Goal: Task Accomplishment & Management: Complete application form

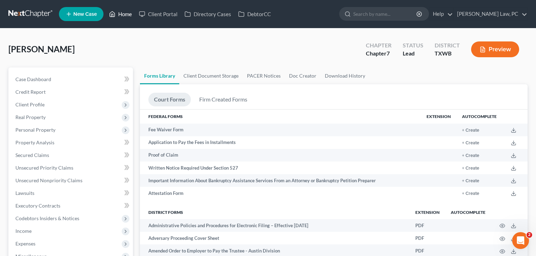
click at [123, 14] on link "Home" at bounding box center [121, 14] width 30 height 13
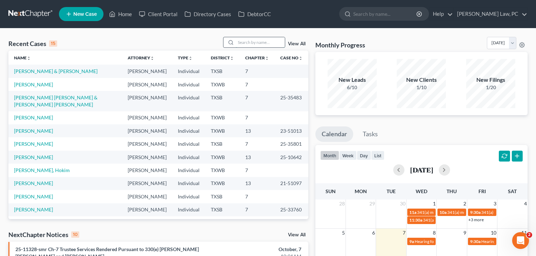
click at [244, 46] on input "search" at bounding box center [260, 42] width 49 height 10
click at [34, 72] on link "[PERSON_NAME] & [PERSON_NAME]" at bounding box center [55, 71] width 83 height 6
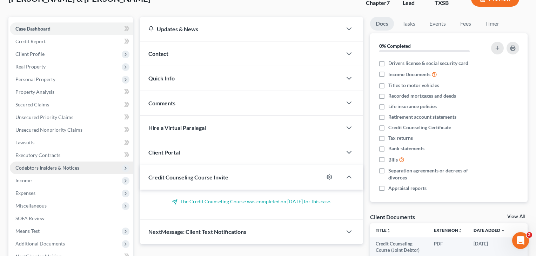
scroll to position [84, 0]
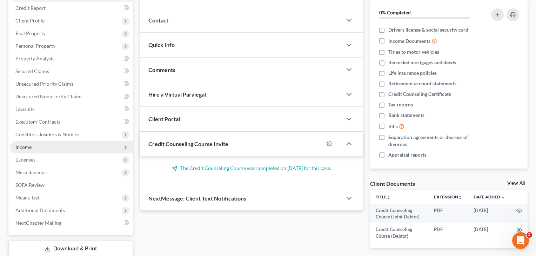
click at [22, 147] on span "Income" at bounding box center [23, 147] width 16 height 6
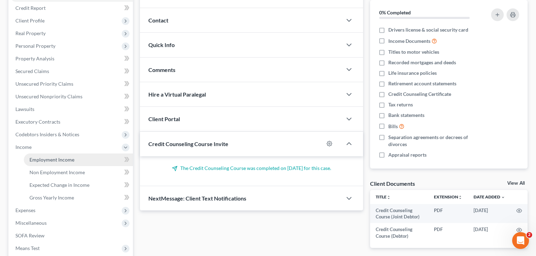
click at [42, 159] on span "Employment Income" at bounding box center [51, 159] width 45 height 6
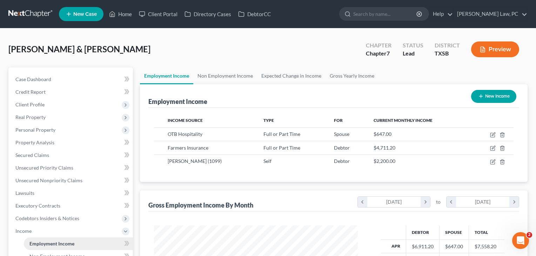
scroll to position [126, 218]
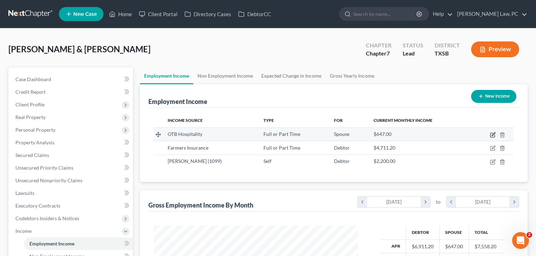
click at [490, 134] on icon "button" at bounding box center [493, 135] width 6 height 6
select select "0"
select select "45"
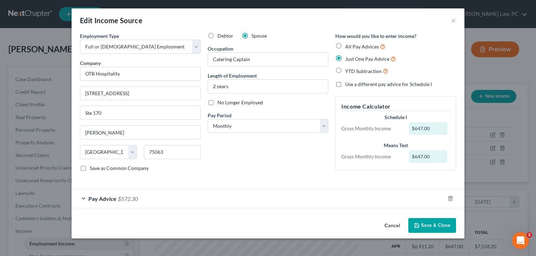
click at [169, 199] on div "Pay Advice $572.30" at bounding box center [258, 198] width 373 height 19
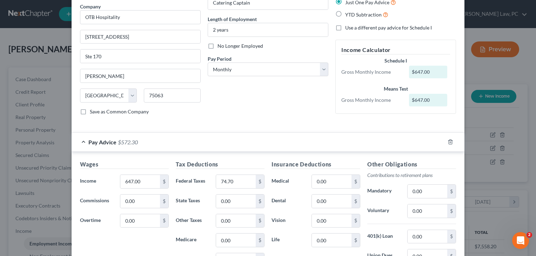
scroll to position [67, 0]
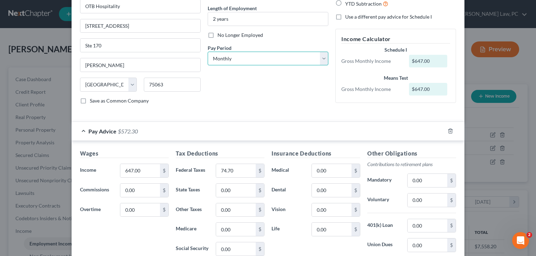
select select "2"
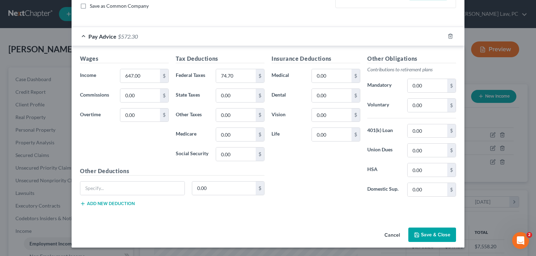
scroll to position [162, 0]
click at [432, 232] on button "Save & Close" at bounding box center [432, 234] width 48 height 15
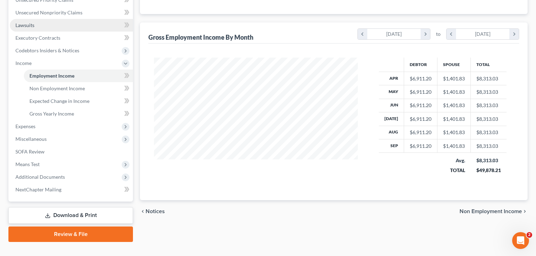
scroll to position [179, 0]
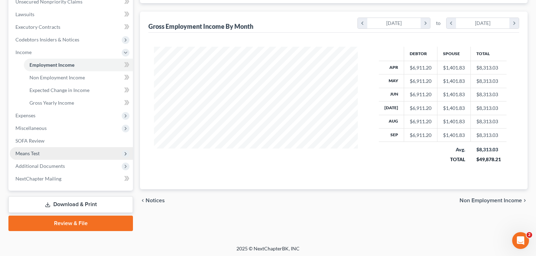
click at [33, 155] on span "Means Test" at bounding box center [27, 153] width 24 height 6
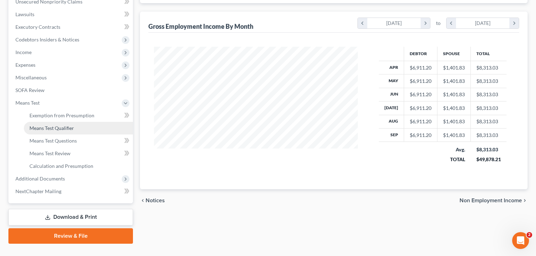
click at [51, 126] on span "Means Test Qualifier" at bounding box center [51, 128] width 45 height 6
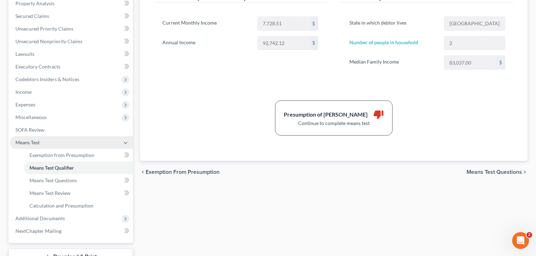
scroll to position [141, 0]
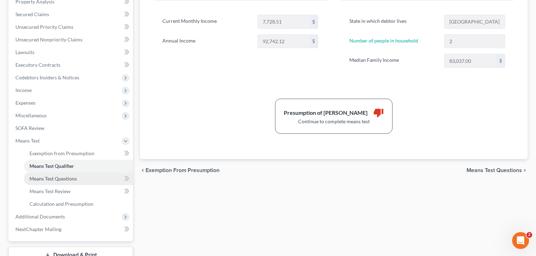
click at [48, 179] on span "Means Test Questions" at bounding box center [52, 178] width 47 height 6
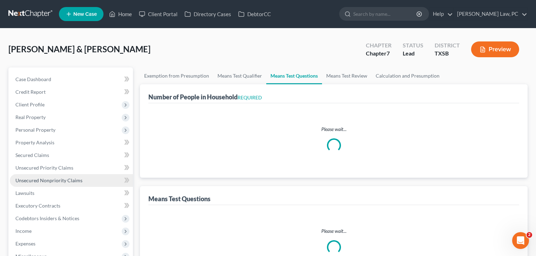
select select "1"
select select "60"
select select "5"
select select "0"
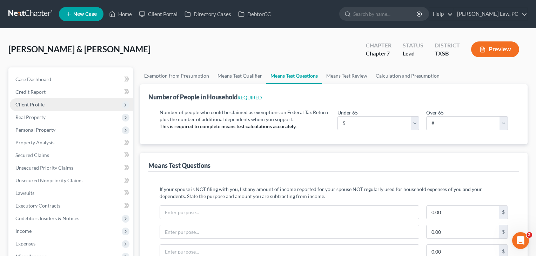
click at [31, 102] on span "Client Profile" at bounding box center [29, 104] width 29 height 6
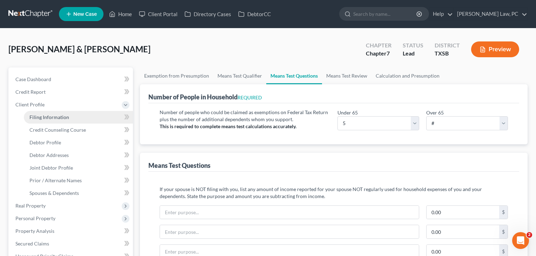
click at [32, 118] on span "Filing Information" at bounding box center [49, 117] width 40 height 6
select select "1"
select select "0"
select select "79"
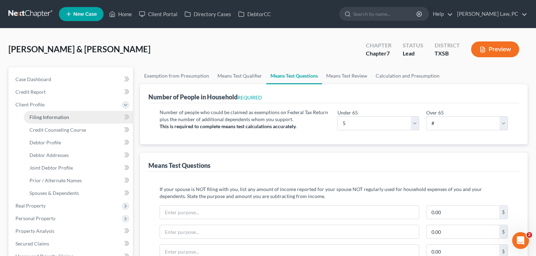
select select "0"
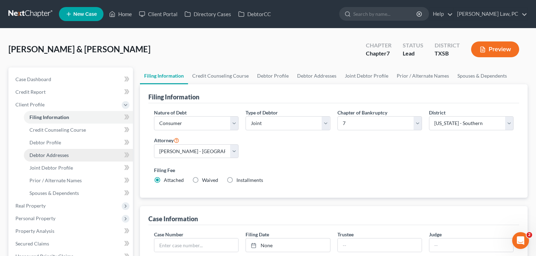
click at [33, 155] on span "Debtor Addresses" at bounding box center [48, 155] width 39 height 6
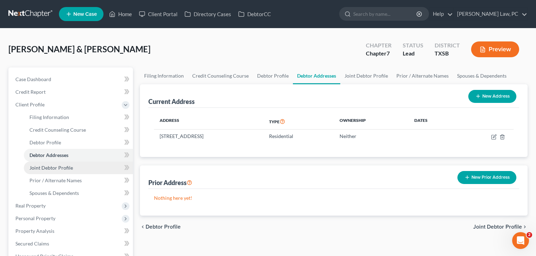
click at [40, 170] on span "Joint Debtor Profile" at bounding box center [51, 168] width 44 height 6
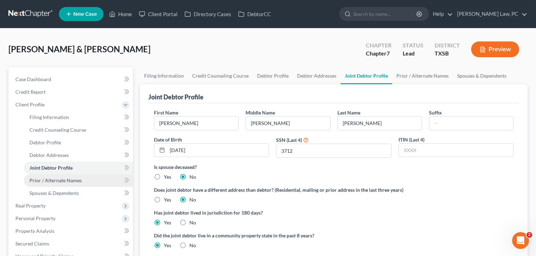
click at [40, 181] on span "Prior / Alternate Names" at bounding box center [55, 180] width 52 height 6
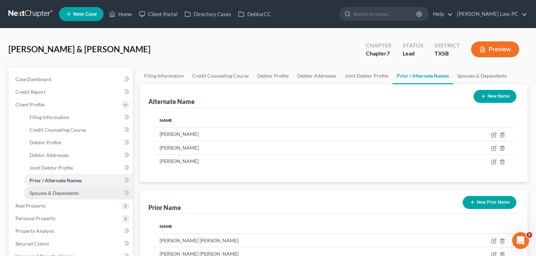
click at [40, 195] on span "Spouses & Dependents" at bounding box center [53, 193] width 49 height 6
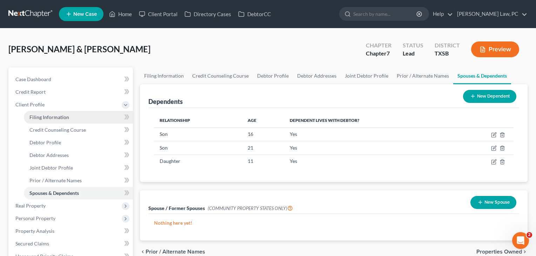
click at [44, 112] on link "Filing Information" at bounding box center [78, 117] width 109 height 13
select select "1"
select select "0"
select select "79"
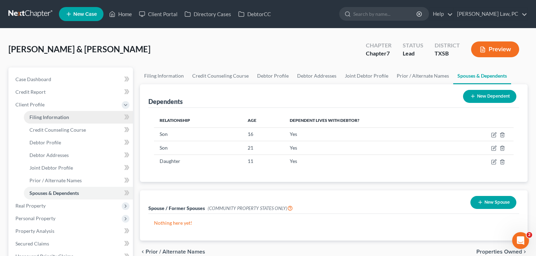
select select "0"
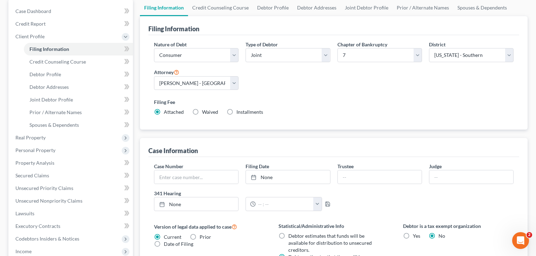
scroll to position [68, 0]
click at [46, 74] on span "Debtor Profile" at bounding box center [45, 74] width 32 height 6
select select "1"
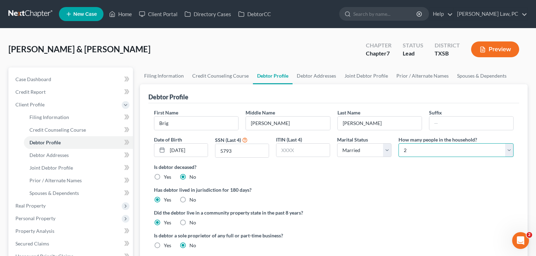
select select "4"
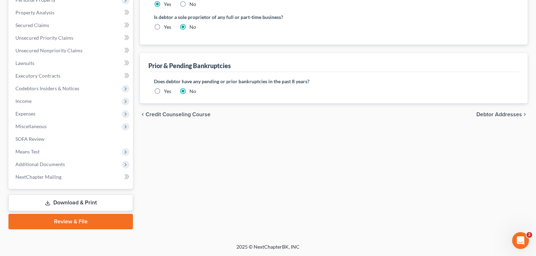
scroll to position [218, 0]
click at [502, 113] on span "Debtor Addresses" at bounding box center [499, 115] width 46 height 6
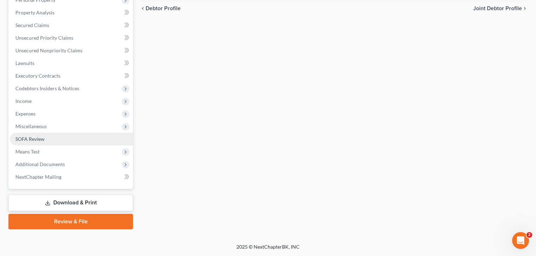
scroll to position [218, 0]
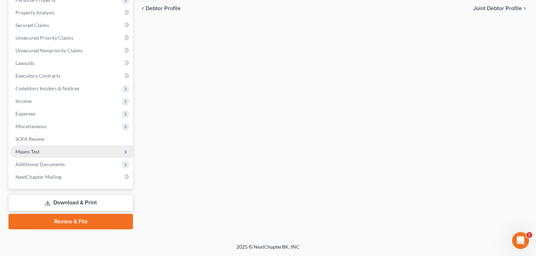
click at [31, 148] on span "Means Test" at bounding box center [71, 151] width 123 height 13
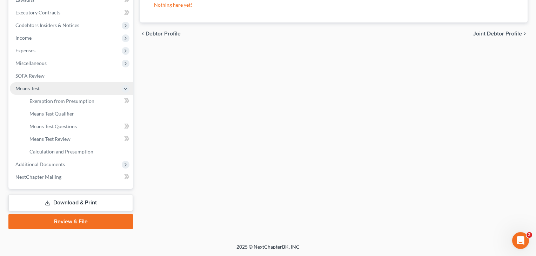
scroll to position [193, 0]
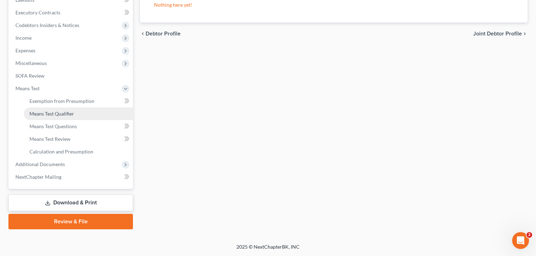
click at [67, 112] on span "Means Test Qualifier" at bounding box center [51, 114] width 45 height 6
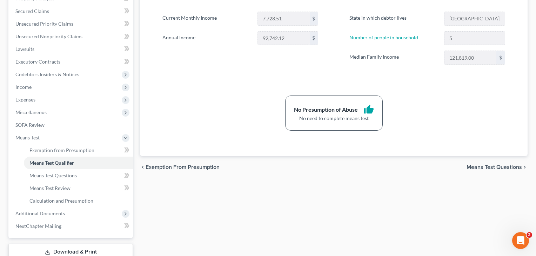
scroll to position [141, 0]
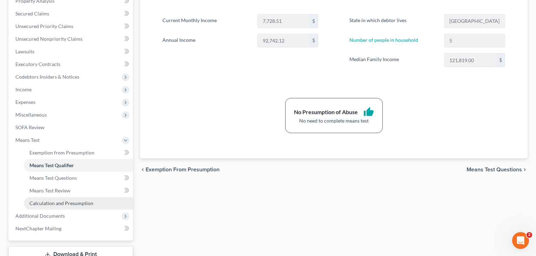
click at [54, 199] on link "Calculation and Presumption" at bounding box center [78, 203] width 109 height 13
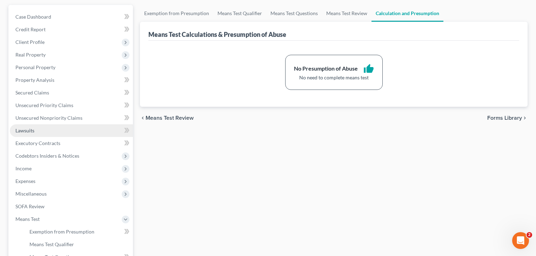
scroll to position [71, 0]
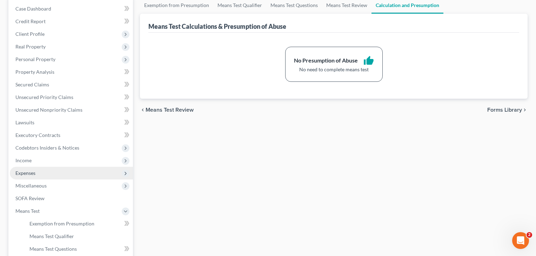
click at [29, 173] on span "Expenses" at bounding box center [25, 173] width 20 height 6
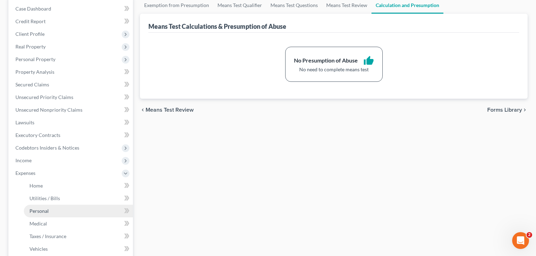
click at [41, 205] on link "Personal" at bounding box center [78, 211] width 109 height 13
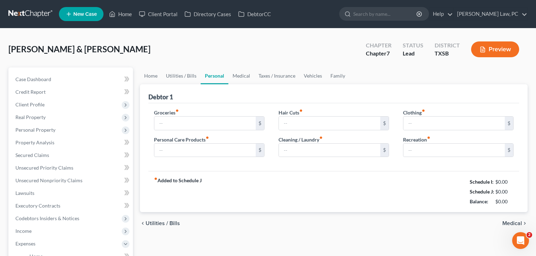
type input "600.00"
type input "35.00"
type input "125.00"
type input "35.00"
type input "100.00"
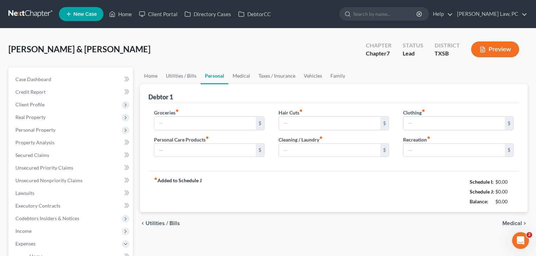
type input "25.00"
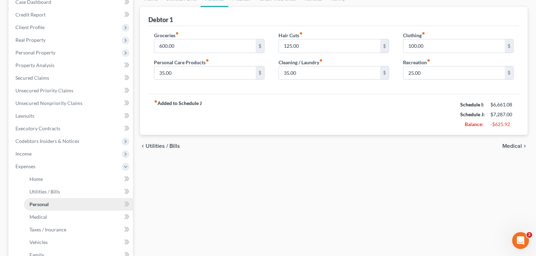
scroll to position [80, 0]
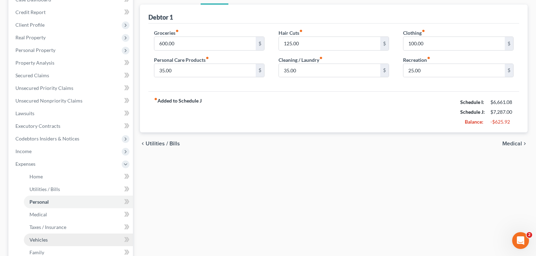
click at [49, 239] on link "Vehicles" at bounding box center [78, 239] width 109 height 13
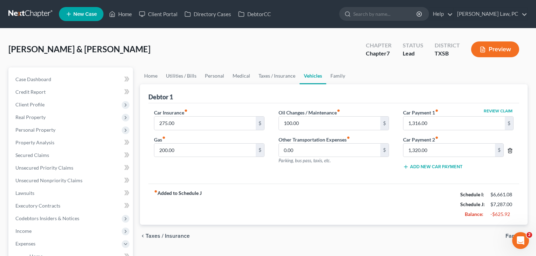
click at [511, 148] on icon "button" at bounding box center [510, 151] width 6 height 6
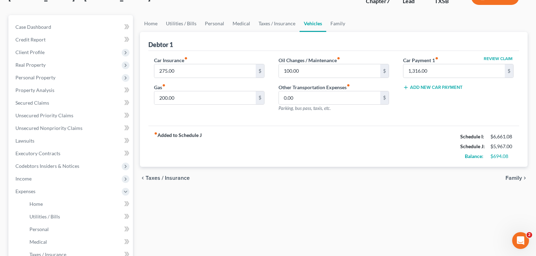
scroll to position [53, 0]
click at [39, 183] on span "Income" at bounding box center [71, 178] width 123 height 13
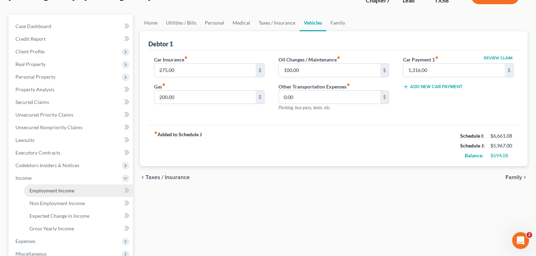
click at [44, 188] on span "Employment Income" at bounding box center [51, 190] width 45 height 6
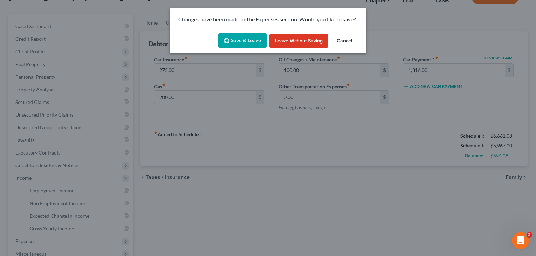
click at [248, 39] on button "Save & Leave" at bounding box center [242, 40] width 48 height 15
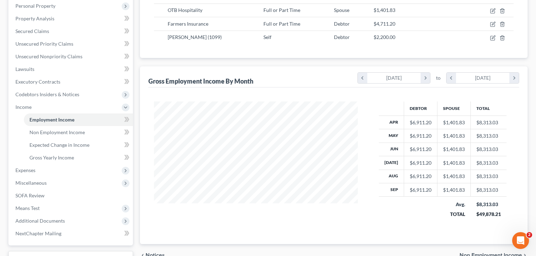
scroll to position [126, 0]
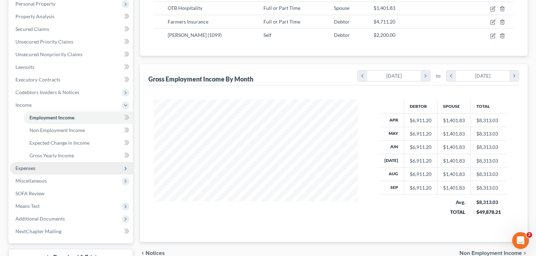
click at [18, 166] on span "Expenses" at bounding box center [25, 168] width 20 height 6
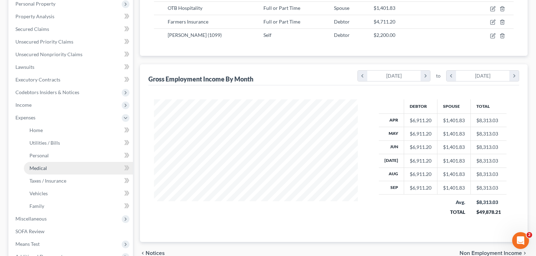
click at [45, 168] on span "Medical" at bounding box center [38, 168] width 18 height 6
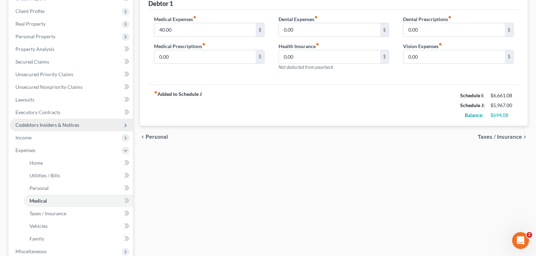
scroll to position [105, 0]
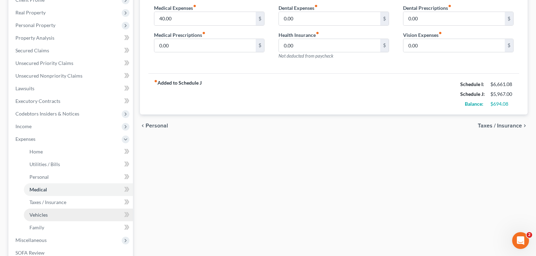
click at [38, 216] on span "Vehicles" at bounding box center [38, 215] width 18 height 6
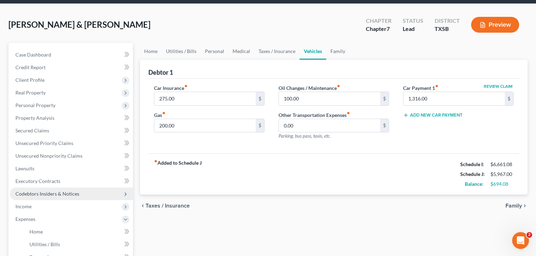
scroll to position [80, 0]
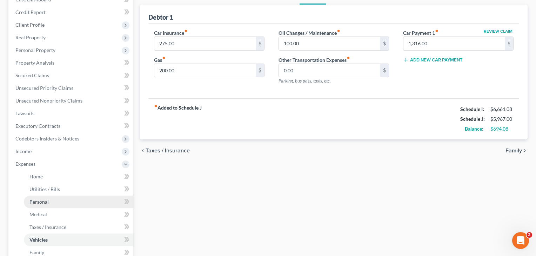
click at [42, 204] on span "Personal" at bounding box center [38, 202] width 19 height 6
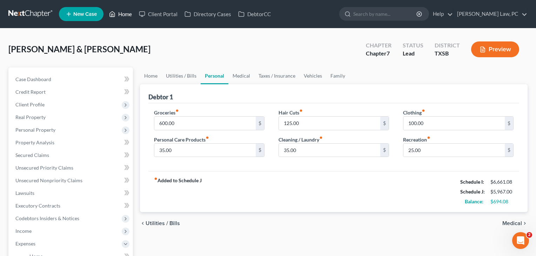
click at [127, 14] on link "Home" at bounding box center [121, 14] width 30 height 13
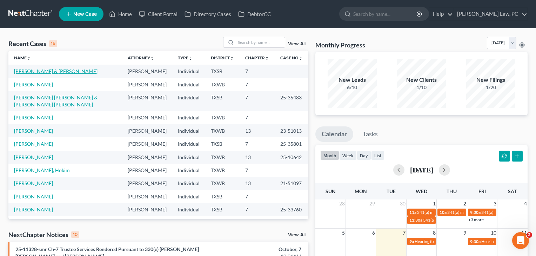
click at [48, 73] on link "[PERSON_NAME] & [PERSON_NAME]" at bounding box center [55, 71] width 83 height 6
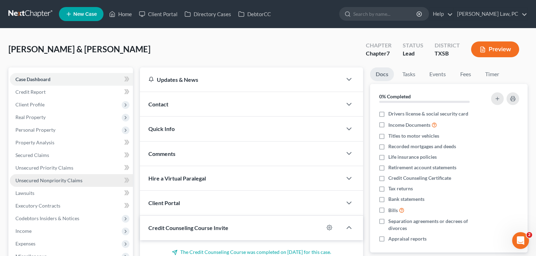
scroll to position [47, 0]
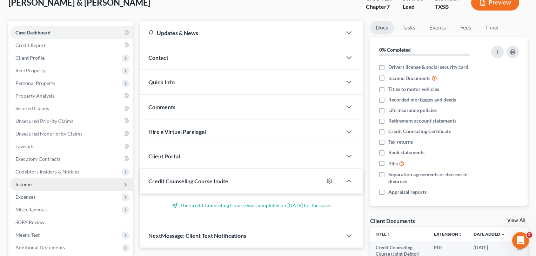
click at [22, 183] on span "Income" at bounding box center [23, 184] width 16 height 6
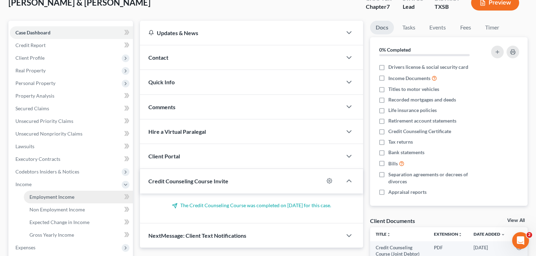
click at [33, 198] on span "Employment Income" at bounding box center [51, 197] width 45 height 6
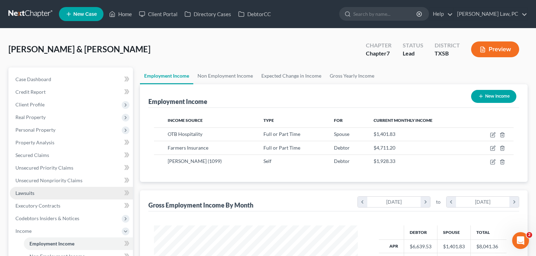
scroll to position [126, 218]
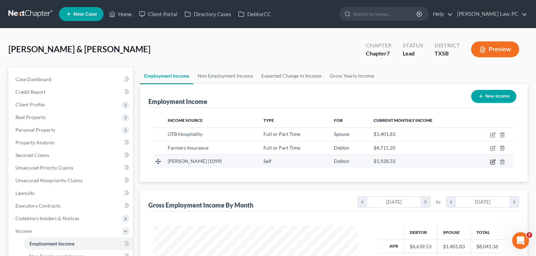
click at [493, 161] on icon "button" at bounding box center [493, 160] width 3 height 3
select select "1"
select select "0"
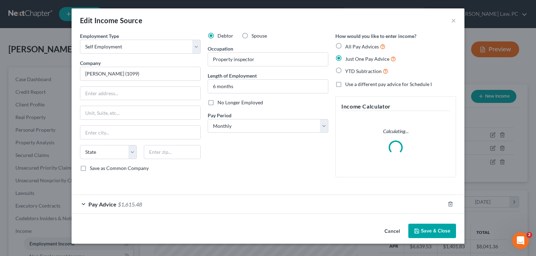
click at [230, 203] on div "Pay Advice $1,615.48" at bounding box center [258, 204] width 373 height 19
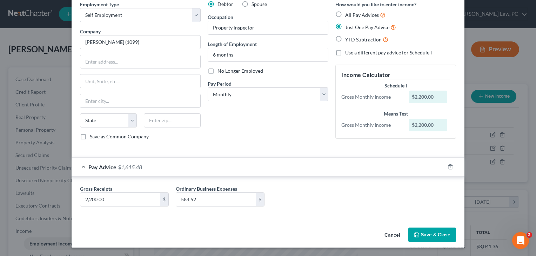
scroll to position [32, 0]
click at [435, 237] on button "Save & Close" at bounding box center [432, 234] width 48 height 15
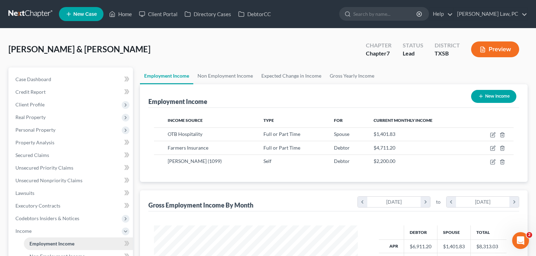
scroll to position [126, 218]
